Goal: Find specific page/section: Find specific page/section

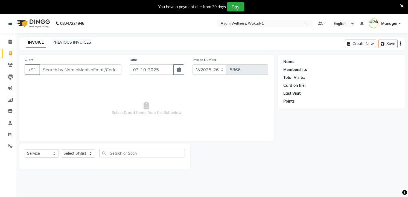
select select "4822"
select select "service"
click at [10, 65] on icon at bounding box center [10, 65] width 5 height 4
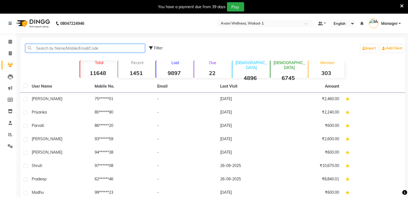
click at [47, 46] on input "text" at bounding box center [84, 48] width 119 height 8
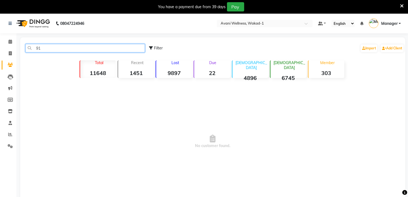
type input "9"
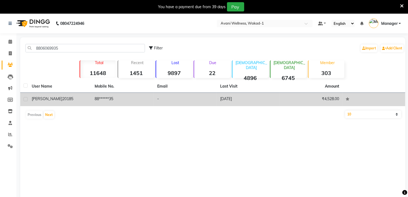
click at [61, 103] on td "[PERSON_NAME] 20185" at bounding box center [59, 99] width 63 height 13
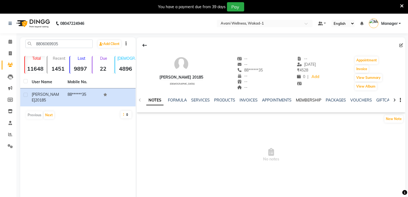
click at [305, 101] on link "MEMBERSHIP" at bounding box center [308, 100] width 25 height 5
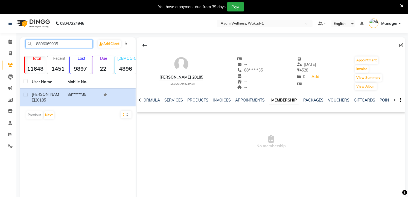
click at [66, 46] on input "8806069935" at bounding box center [58, 44] width 67 height 8
type input "8"
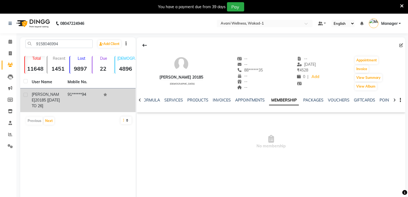
click at [45, 91] on td "[PERSON_NAME] 20185 [[DATE] TO 26]" at bounding box center [46, 101] width 36 height 24
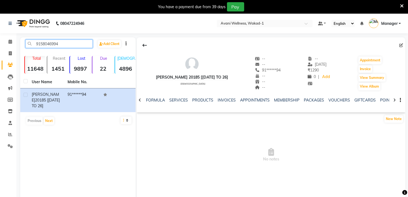
click at [77, 43] on input "9158046994" at bounding box center [58, 44] width 67 height 8
type input "9"
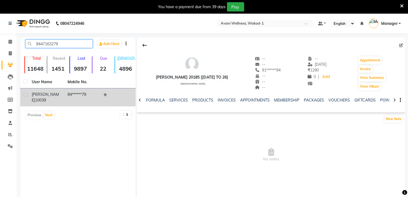
type input "8447163279"
click at [65, 91] on td "84******79" at bounding box center [82, 98] width 36 height 18
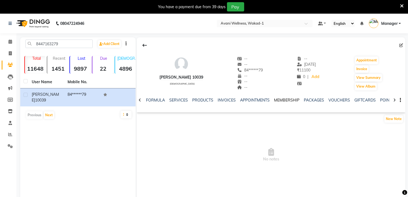
click at [280, 100] on link "MEMBERSHIP" at bounding box center [286, 100] width 25 height 5
